Goal: Task Accomplishment & Management: Manage account settings

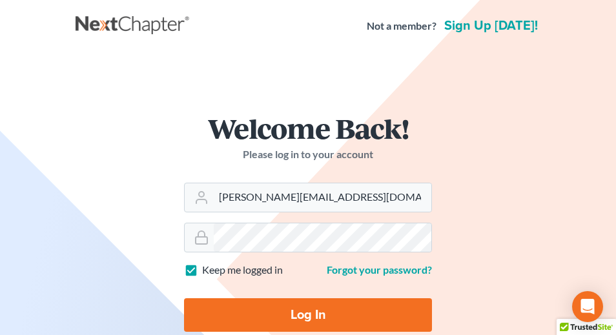
type input "[PERSON_NAME][EMAIL_ADDRESS][DOMAIN_NAME]"
click at [291, 319] on input "Log In" at bounding box center [308, 315] width 248 height 34
type input "Thinking..."
type input "[PERSON_NAME][EMAIL_ADDRESS][DOMAIN_NAME]"
click at [267, 304] on input "Log In" at bounding box center [308, 315] width 248 height 34
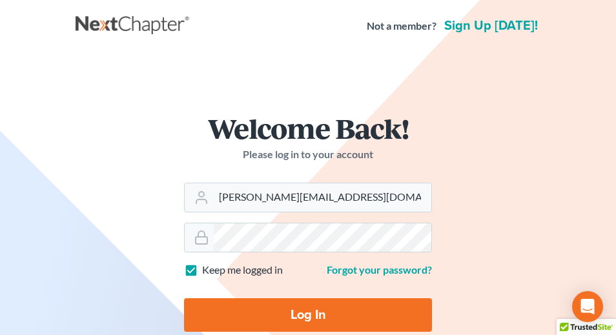
type input "Thinking..."
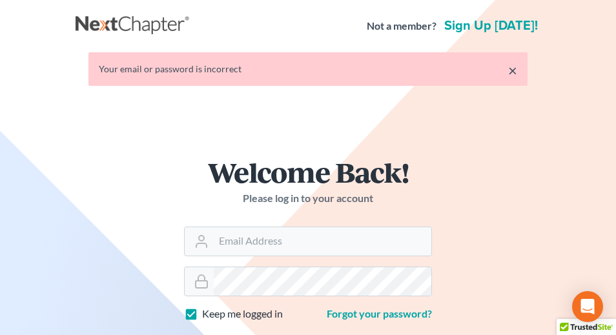
click at [121, 250] on div "Welcome Back! Please log in to your account Email Address Password Keep me logg…" at bounding box center [308, 272] width 465 height 290
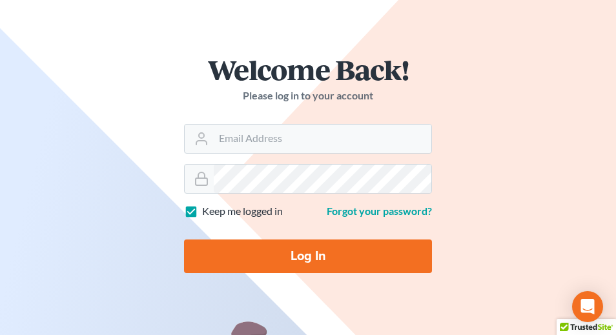
scroll to position [123, 0]
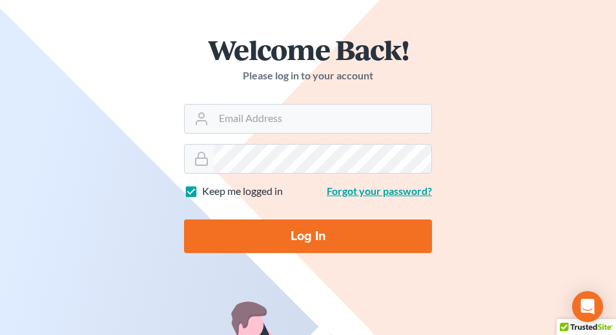
click at [349, 196] on link "Forgot your password?" at bounding box center [379, 191] width 105 height 12
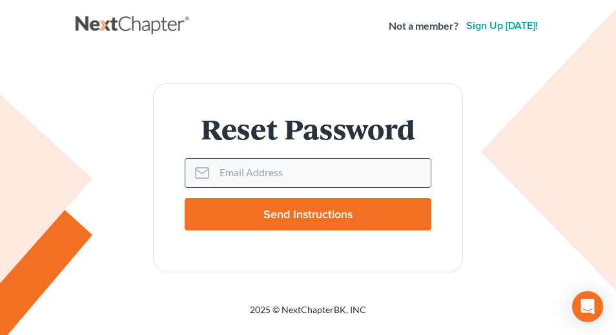
click at [254, 176] on input "Email Address" at bounding box center [322, 173] width 216 height 28
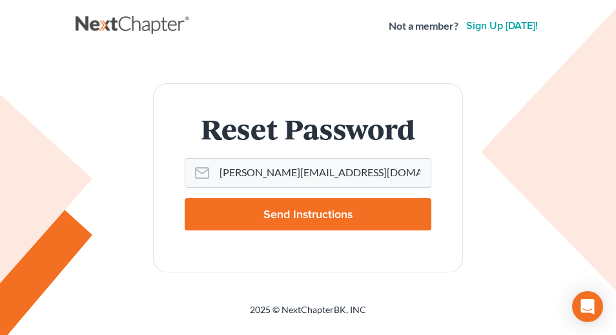
type input "ron@kaniuklawoffice.com"
click at [252, 211] on input "Send Instructions" at bounding box center [308, 214] width 247 height 32
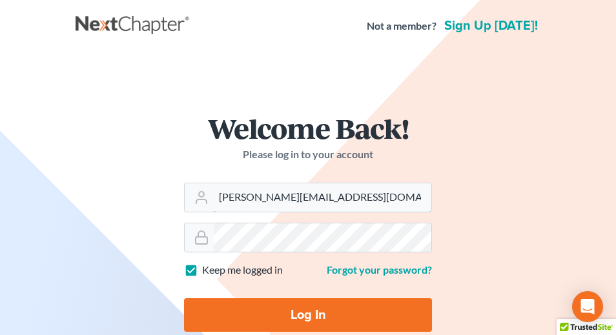
type input "[PERSON_NAME][EMAIL_ADDRESS][DOMAIN_NAME]"
click at [196, 230] on div at bounding box center [308, 238] width 248 height 30
click at [242, 300] on input "Log In" at bounding box center [308, 315] width 248 height 34
type input "Thinking..."
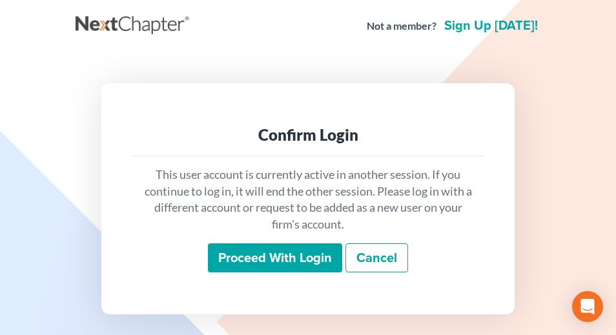
click at [295, 258] on input "Proceed with login" at bounding box center [275, 258] width 134 height 30
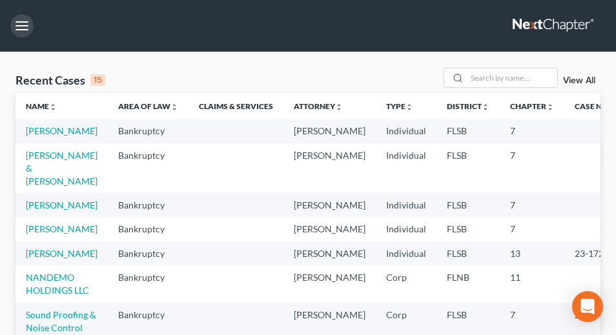
click at [23, 28] on button "button" at bounding box center [21, 25] width 23 height 23
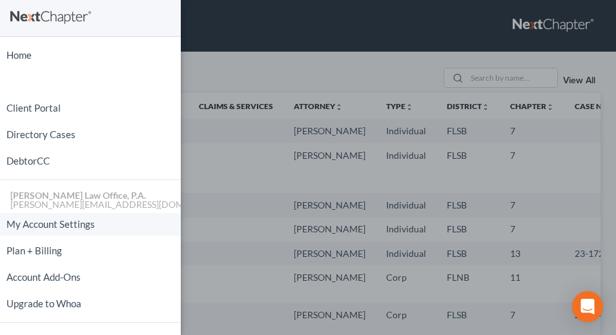
click at [57, 227] on link "My Account Settings" at bounding box center [90, 224] width 181 height 23
select select "17"
select select "24"
select select "9"
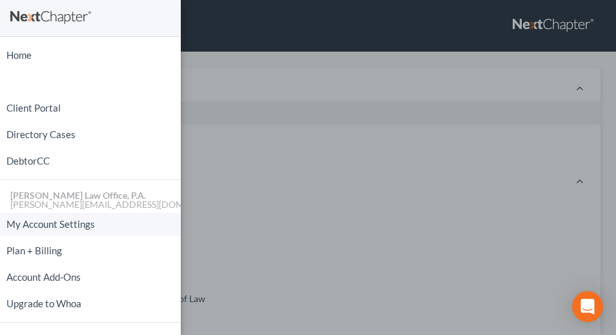
click at [85, 226] on link "My Account Settings" at bounding box center [90, 224] width 181 height 23
click at [223, 202] on div "Home New Case Client Portal Directory Cases DebtorCC [PERSON_NAME] Law Office, …" at bounding box center [308, 167] width 616 height 335
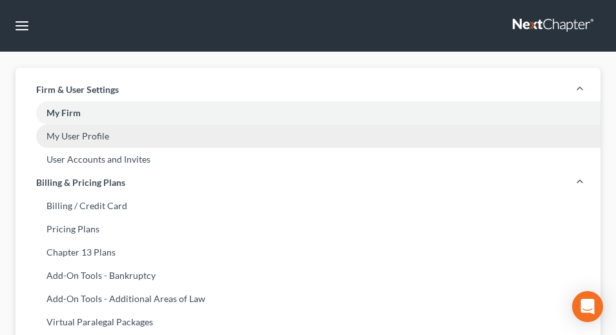
click at [95, 137] on link "My User Profile" at bounding box center [307, 136] width 585 height 23
select select "9"
select select "17"
select select "attorney"
select select "0"
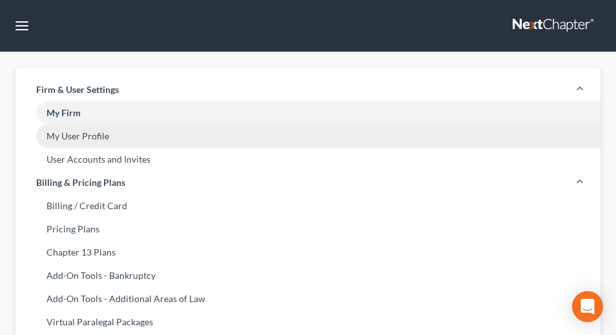
click at [86, 141] on link "My User Profile" at bounding box center [307, 136] width 585 height 23
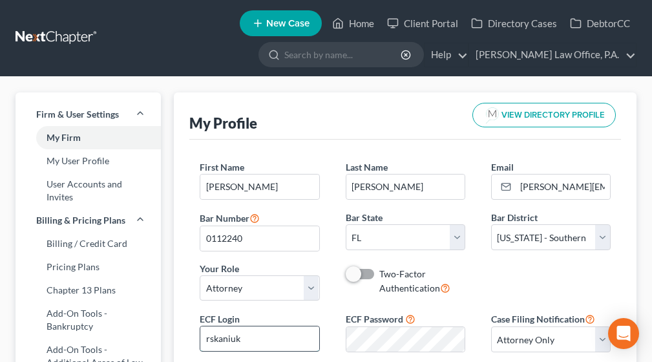
click at [238, 334] on input "rskaniuk" at bounding box center [259, 338] width 118 height 25
drag, startPoint x: 244, startPoint y: 338, endPoint x: 169, endPoint y: 338, distance: 75.6
type input "ronkaniuk"
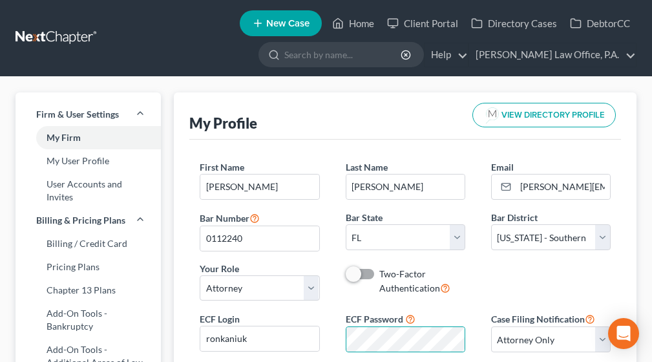
click at [517, 281] on div "First Name * [PERSON_NAME] Last Name * [PERSON_NAME] Email * [PERSON_NAME][EMAI…" at bounding box center [405, 235] width 437 height 150
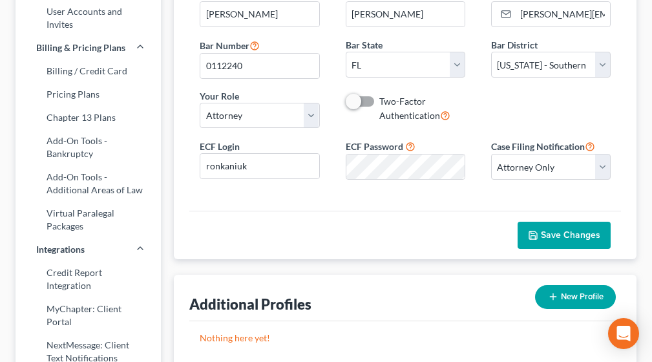
scroll to position [181, 0]
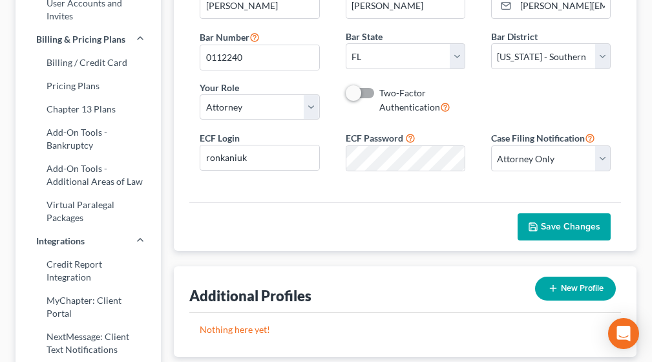
click at [575, 229] on span "Save Changes" at bounding box center [569, 226] width 59 height 11
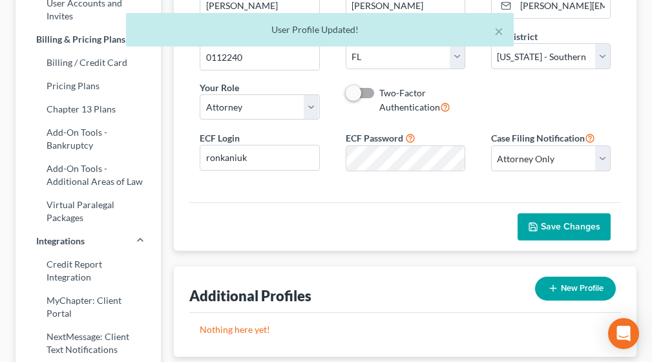
click at [575, 229] on span "Save Changes" at bounding box center [569, 226] width 59 height 11
